Goal: Task Accomplishment & Management: Complete application form

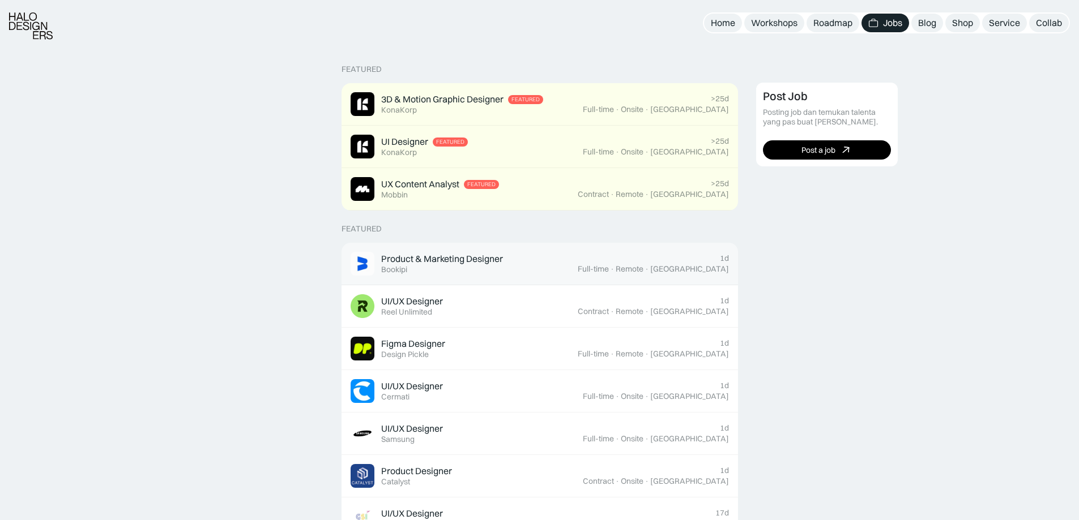
scroll to position [283, 0]
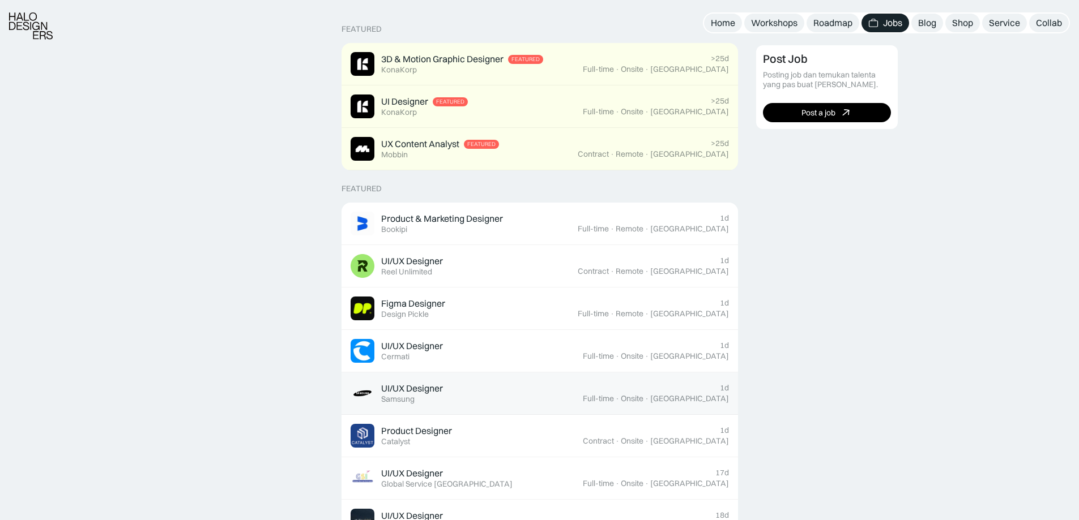
click at [459, 385] on div "UI/UX Designer Featured Samsung" at bounding box center [467, 394] width 232 height 24
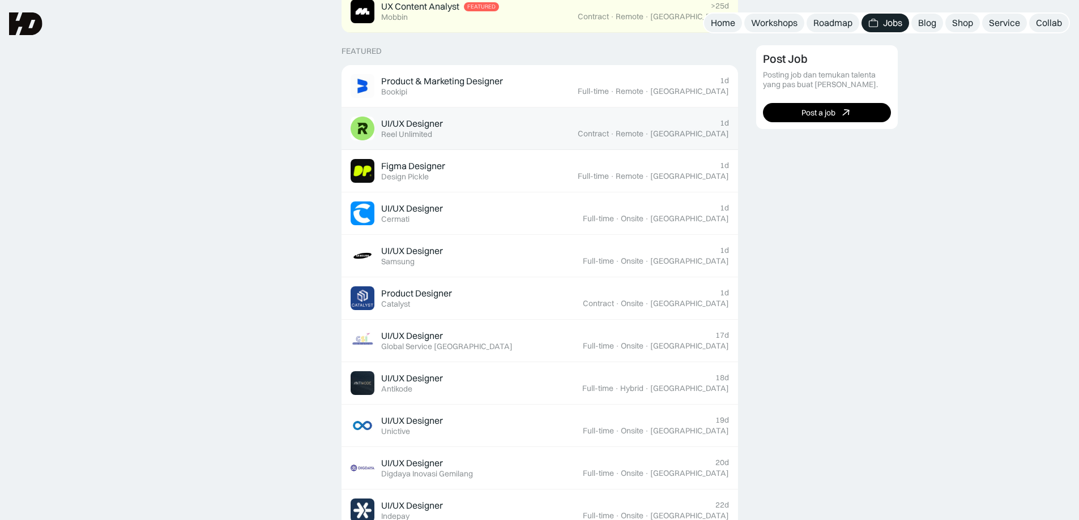
scroll to position [340, 0]
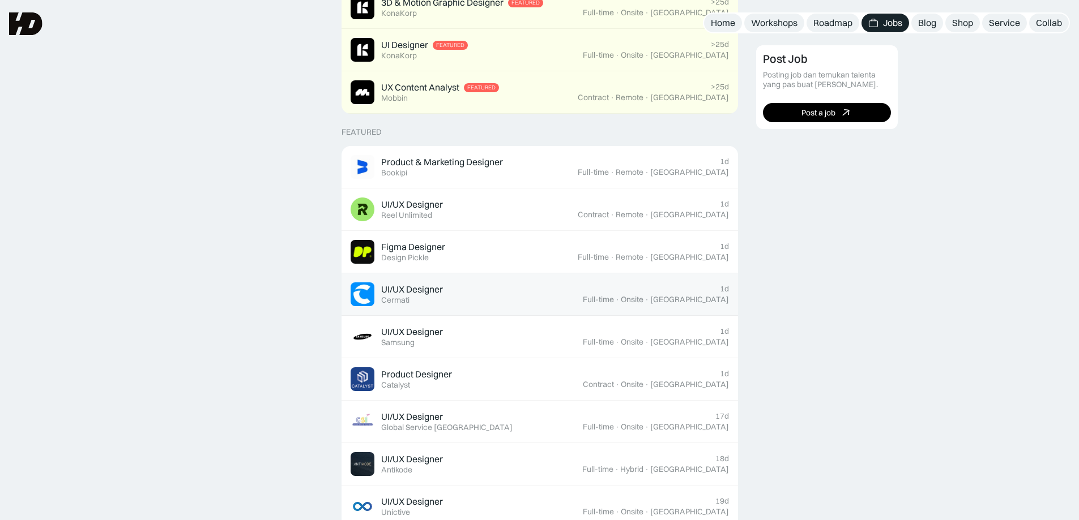
drag, startPoint x: 463, startPoint y: 303, endPoint x: 459, endPoint y: 310, distance: 7.9
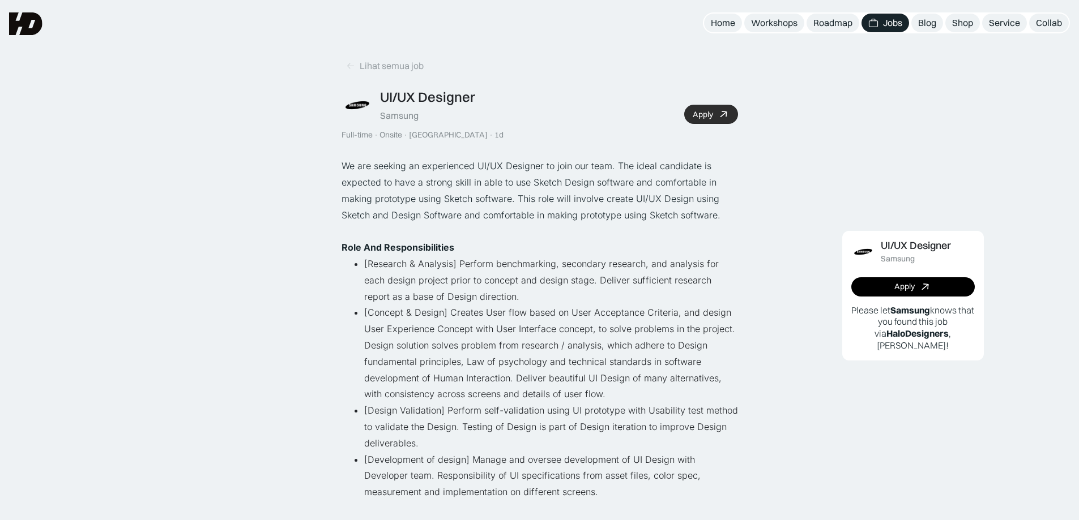
click at [718, 118] on div at bounding box center [724, 114] width 12 height 11
click at [699, 121] on link "Apply" at bounding box center [711, 114] width 54 height 19
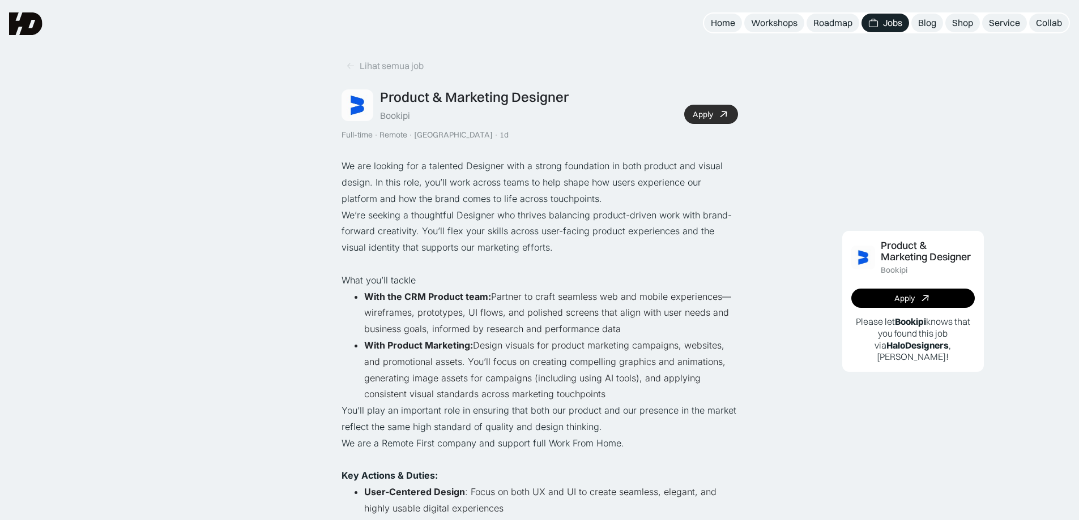
click at [699, 112] on div "Apply" at bounding box center [703, 115] width 20 height 10
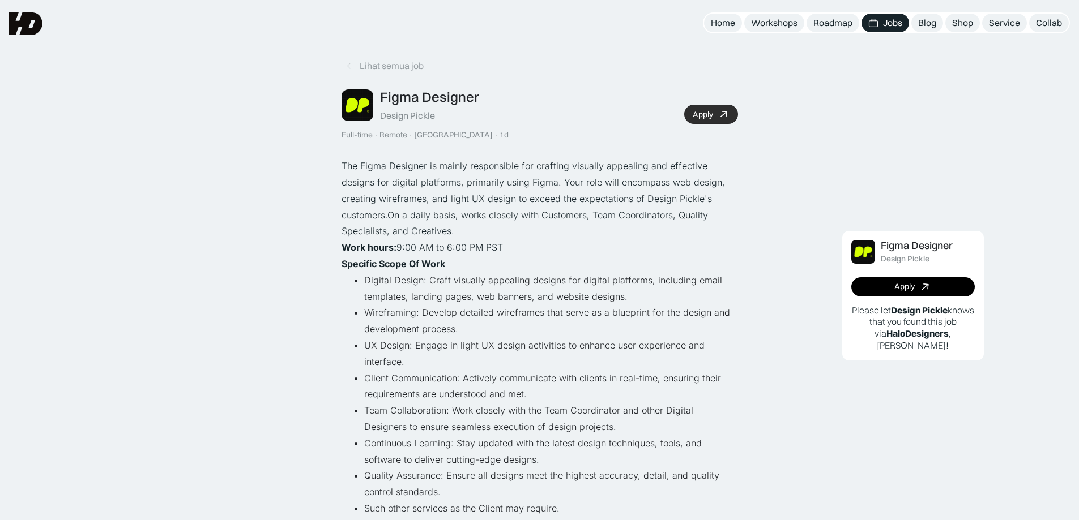
click at [701, 122] on link "Apply" at bounding box center [711, 114] width 54 height 19
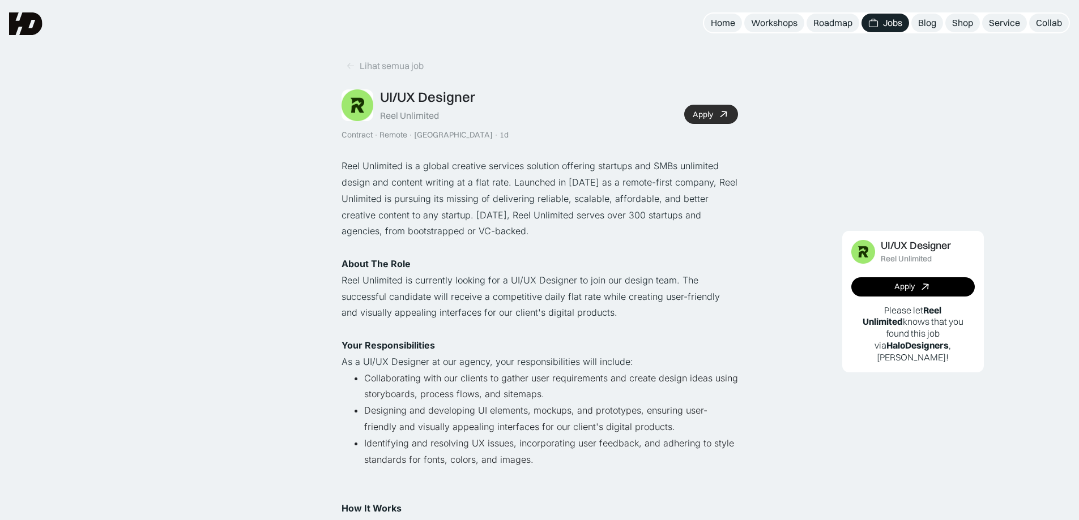
click at [693, 110] on div "Apply" at bounding box center [703, 115] width 20 height 10
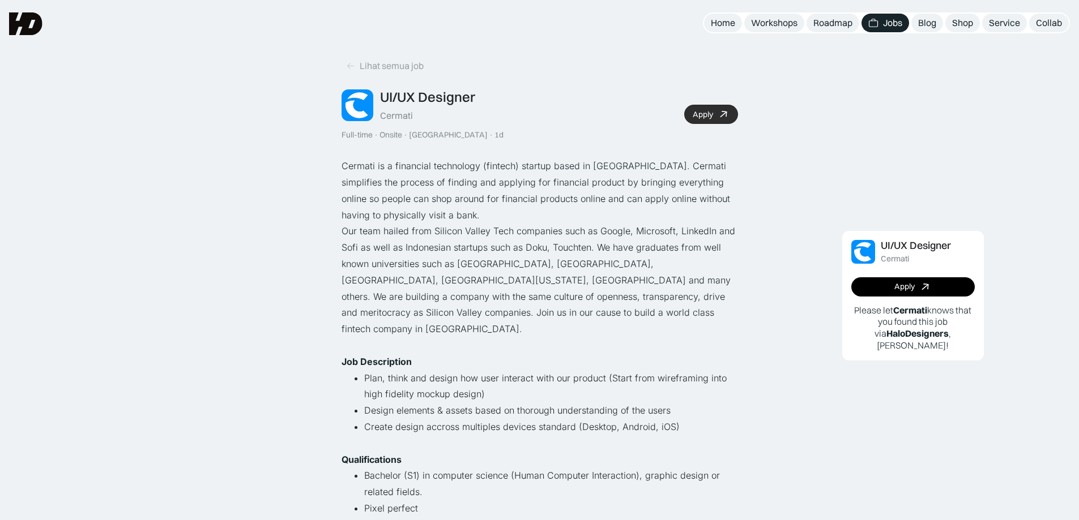
click at [712, 114] on div "Apply" at bounding box center [703, 115] width 20 height 10
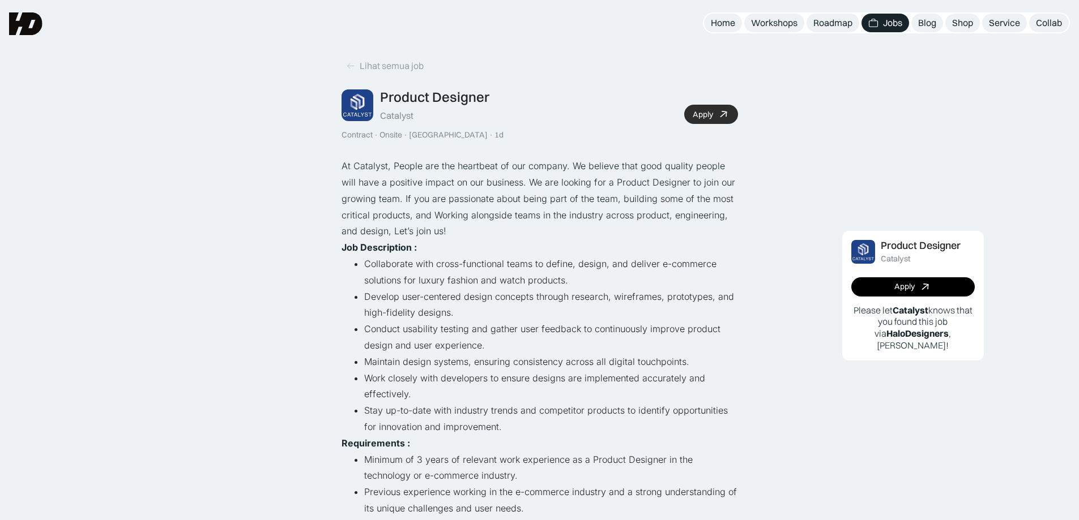
click at [736, 113] on link "Apply" at bounding box center [711, 114] width 54 height 19
drag, startPoint x: 414, startPoint y: 117, endPoint x: 379, endPoint y: 118, distance: 35.2
click at [379, 118] on div "Product Designer Catalyst" at bounding box center [415, 105] width 148 height 33
